Goal: Transaction & Acquisition: Purchase product/service

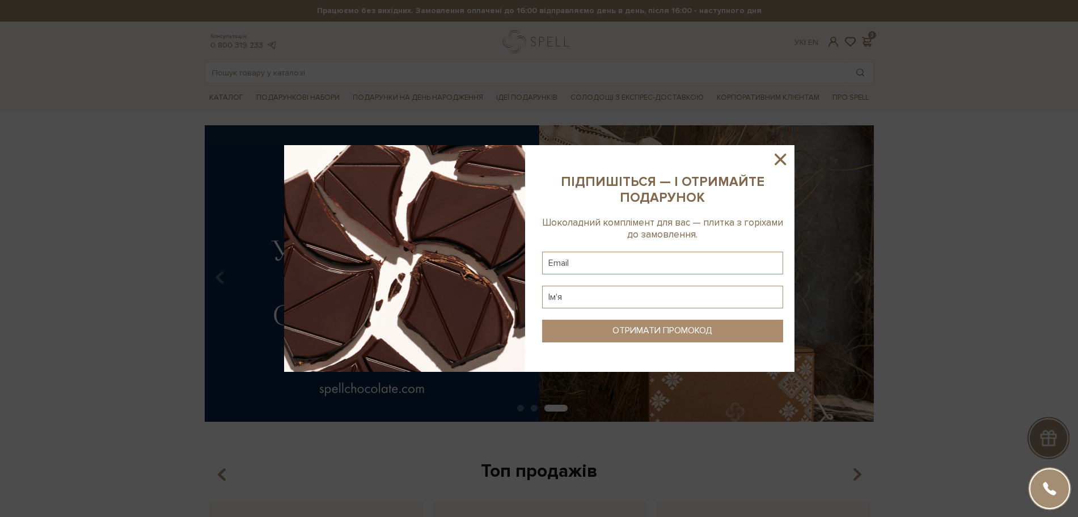
click at [774, 154] on icon at bounding box center [780, 159] width 19 height 19
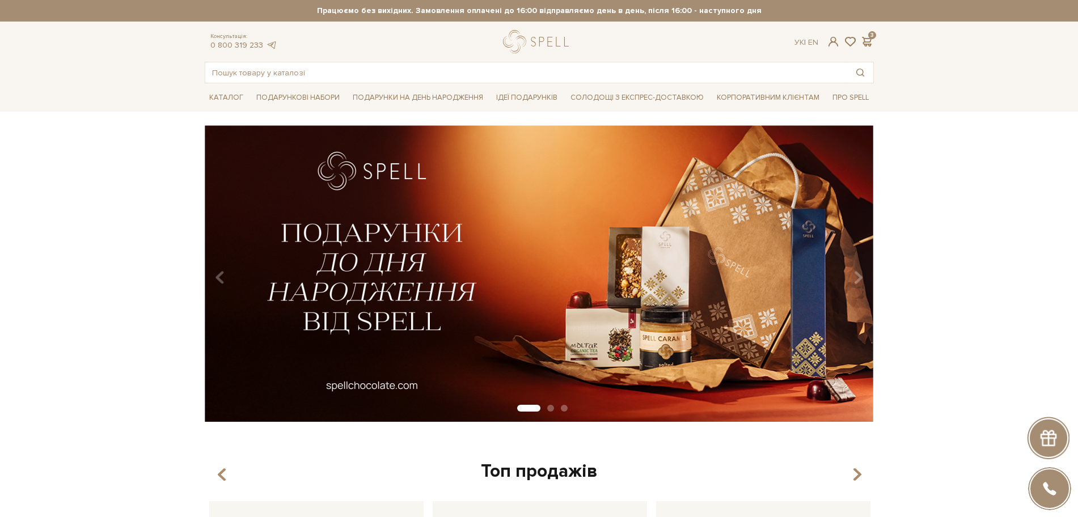
click at [524, 47] on div at bounding box center [538, 41] width 71 height 23
click at [530, 44] on div at bounding box center [538, 41] width 71 height 23
click at [517, 42] on div at bounding box center [538, 41] width 71 height 23
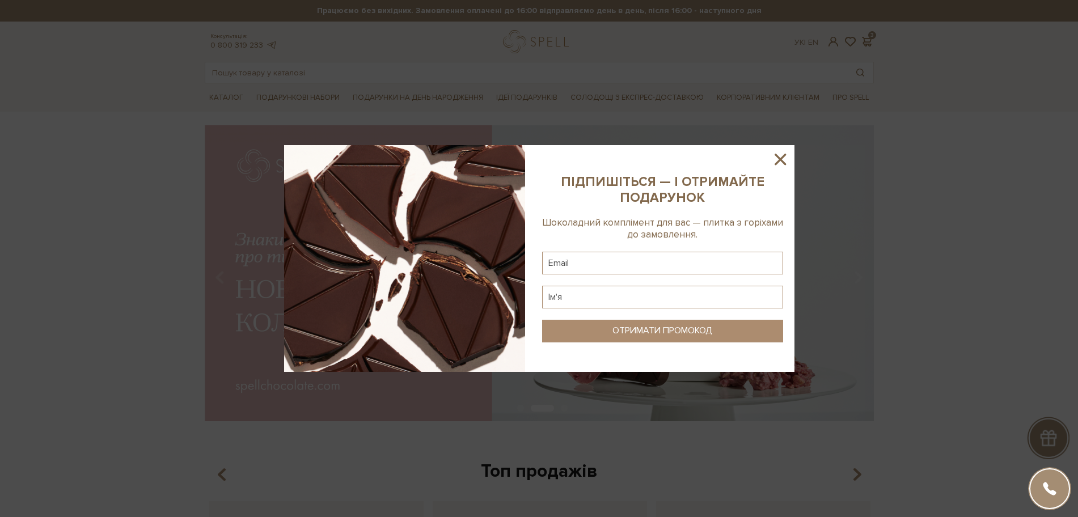
drag, startPoint x: 780, startPoint y: 158, endPoint x: 848, endPoint y: 88, distance: 97.9
click at [780, 157] on icon at bounding box center [780, 159] width 19 height 19
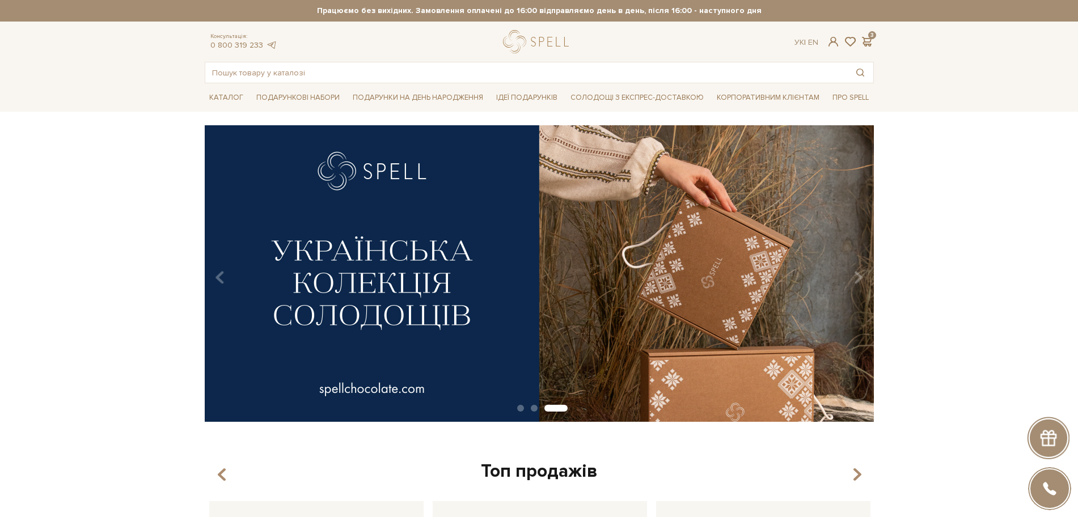
click at [868, 34] on div "Консультація: 0 800 319 233 Ук | En | 3" at bounding box center [539, 41] width 683 height 23
click at [864, 44] on span at bounding box center [867, 42] width 14 height 12
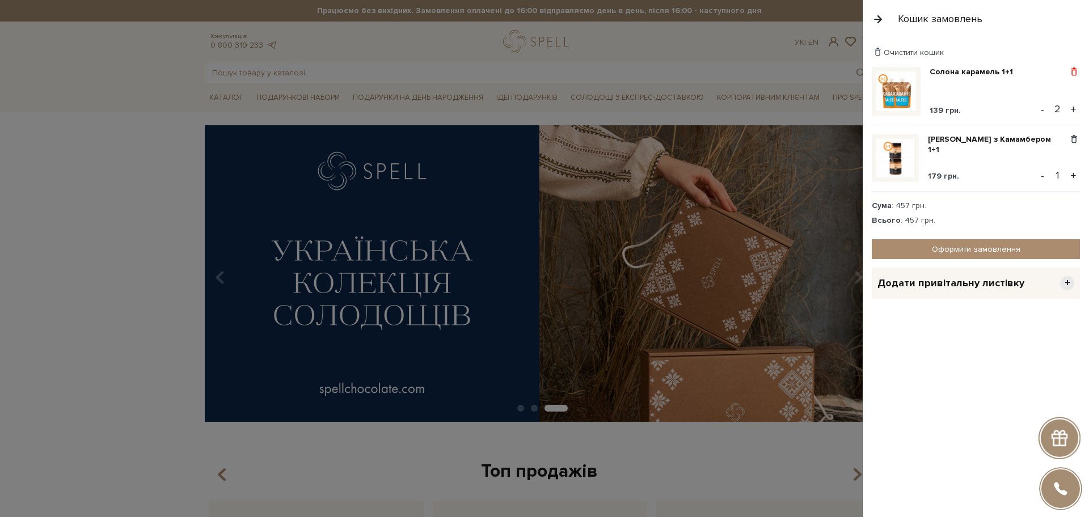
click at [1075, 72] on span at bounding box center [1074, 72] width 12 height 10
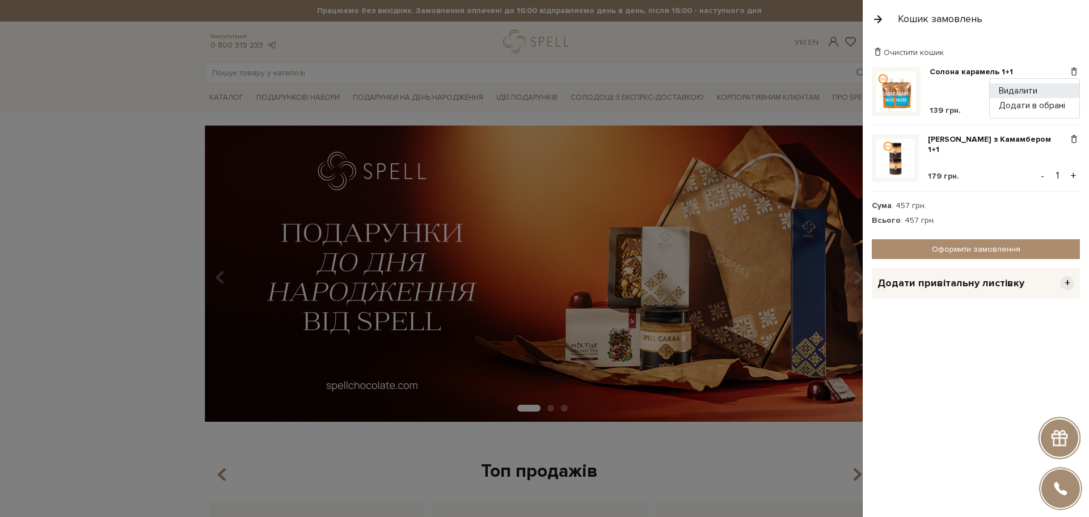
click at [1026, 91] on link "Видалити" at bounding box center [1035, 90] width 90 height 15
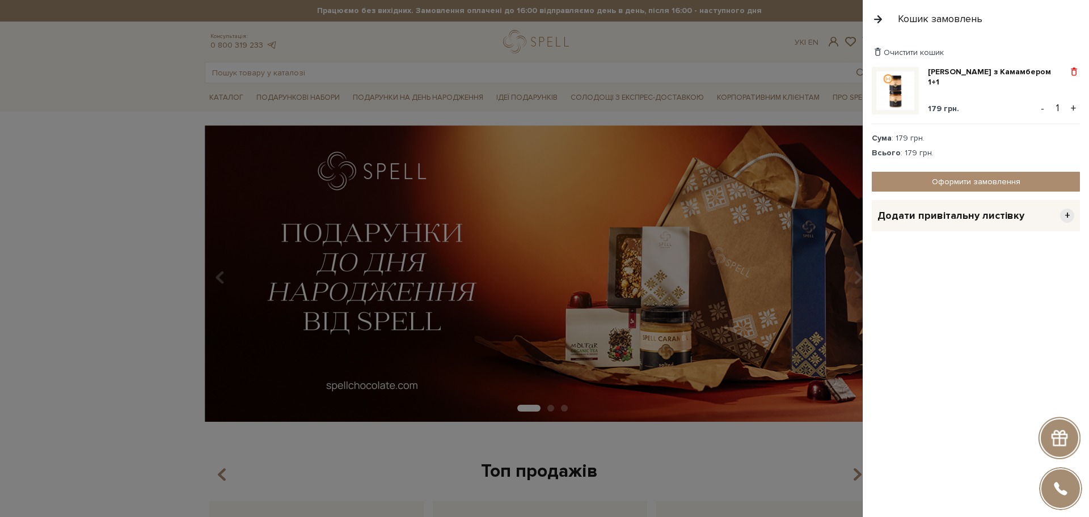
click at [1070, 71] on span at bounding box center [1074, 72] width 12 height 10
click at [1031, 89] on link "Видалити" at bounding box center [1035, 90] width 90 height 15
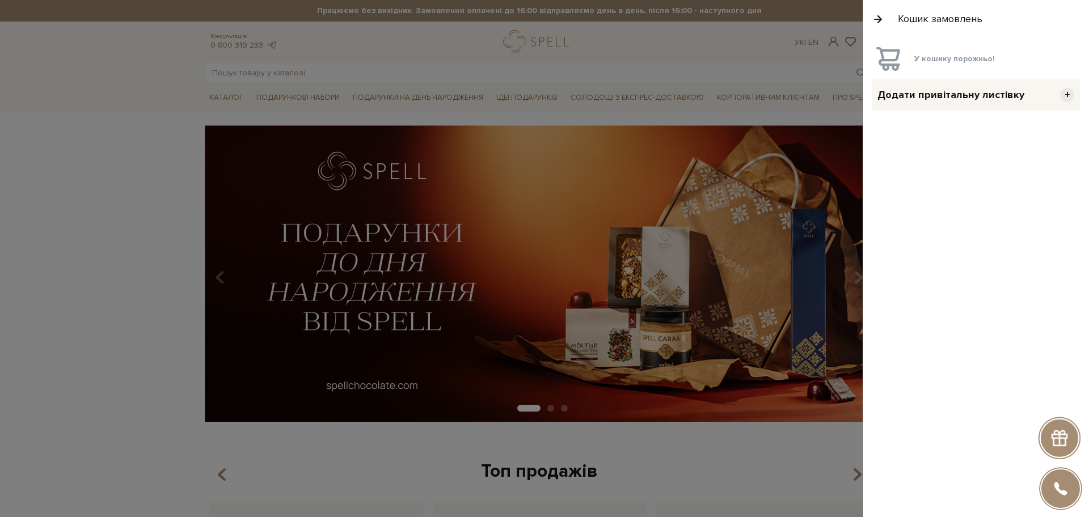
drag, startPoint x: 130, startPoint y: 104, endPoint x: 149, endPoint y: 96, distance: 19.8
click at [130, 103] on div at bounding box center [544, 258] width 1089 height 517
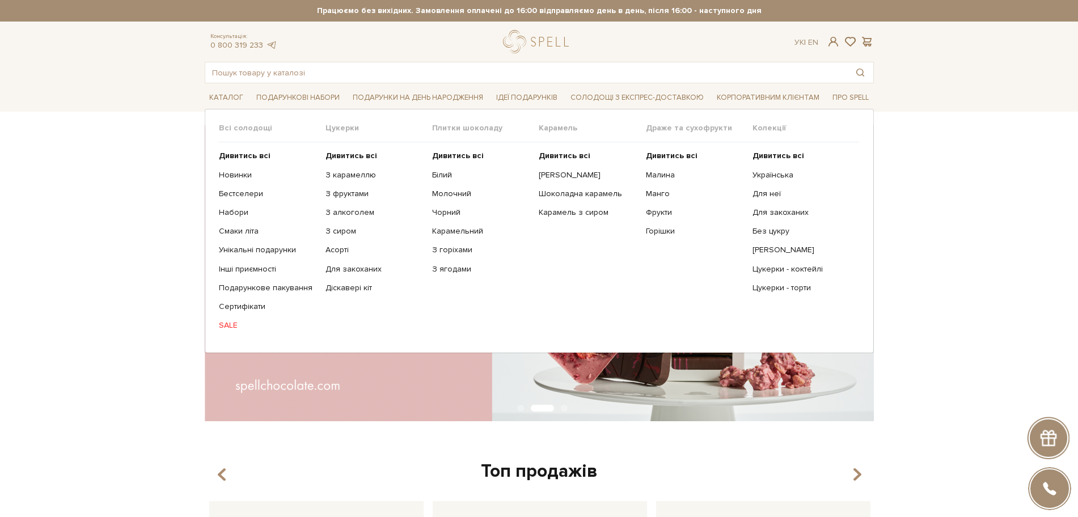
click at [225, 325] on link "SALE" at bounding box center [268, 325] width 98 height 10
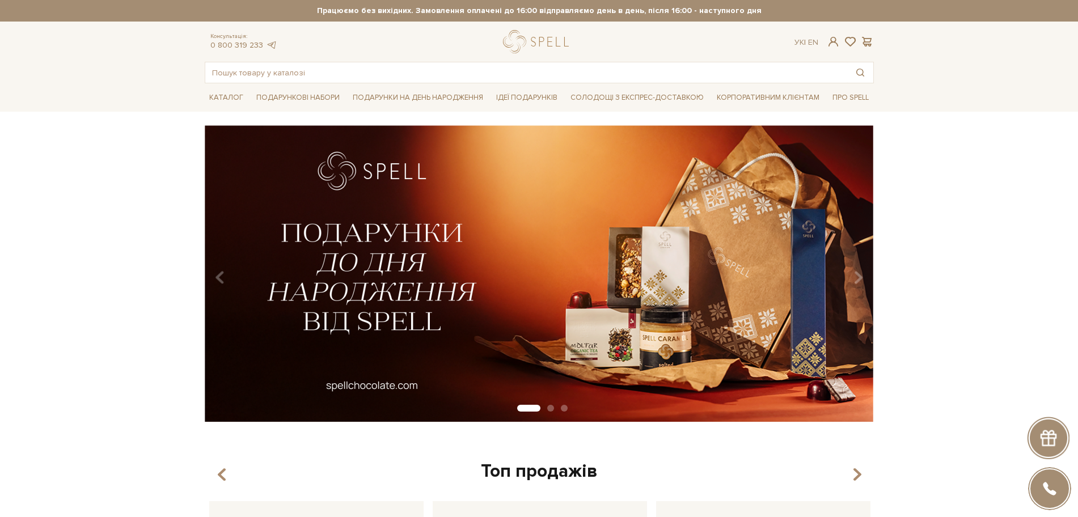
click at [532, 45] on div at bounding box center [538, 41] width 71 height 23
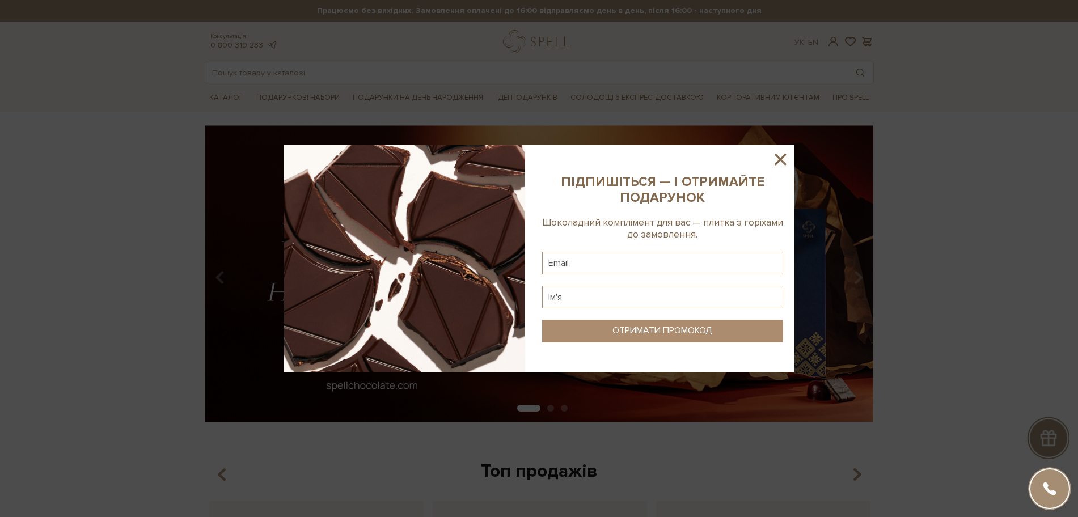
click at [777, 157] on icon at bounding box center [780, 159] width 19 height 19
